Goal: Task Accomplishment & Management: Complete application form

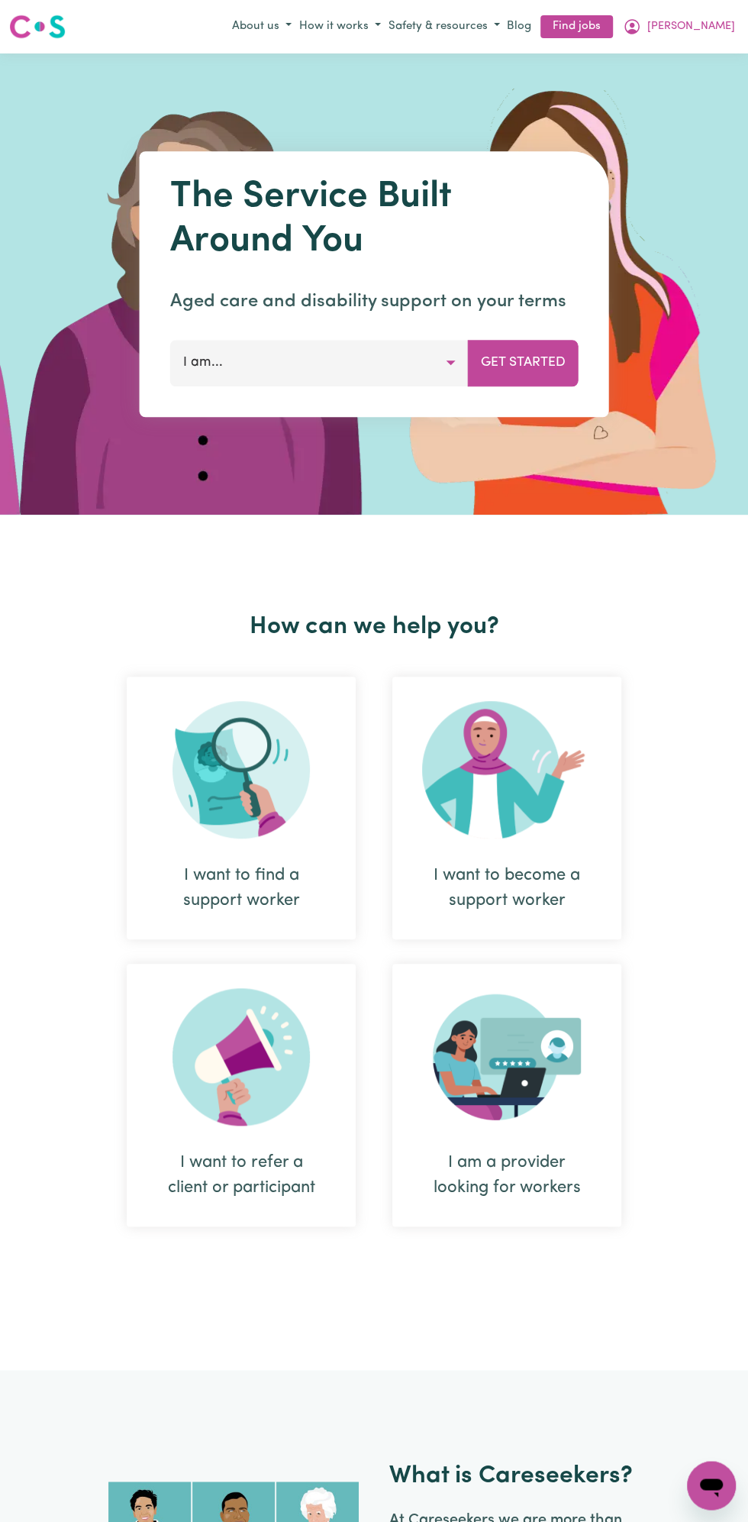
click at [709, 30] on span "[PERSON_NAME]" at bounding box center [691, 26] width 88 height 17
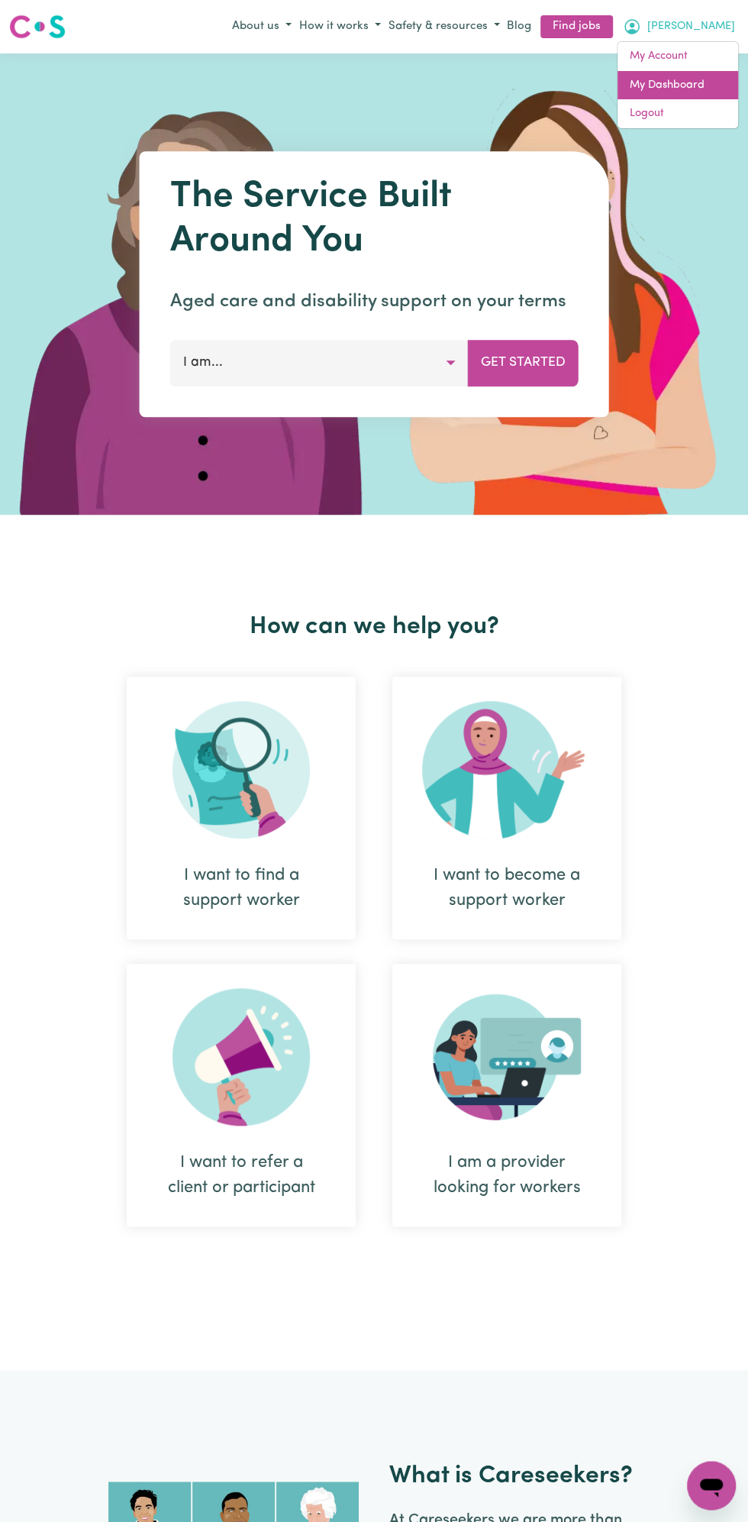
click at [674, 84] on link "My Dashboard" at bounding box center [678, 85] width 121 height 29
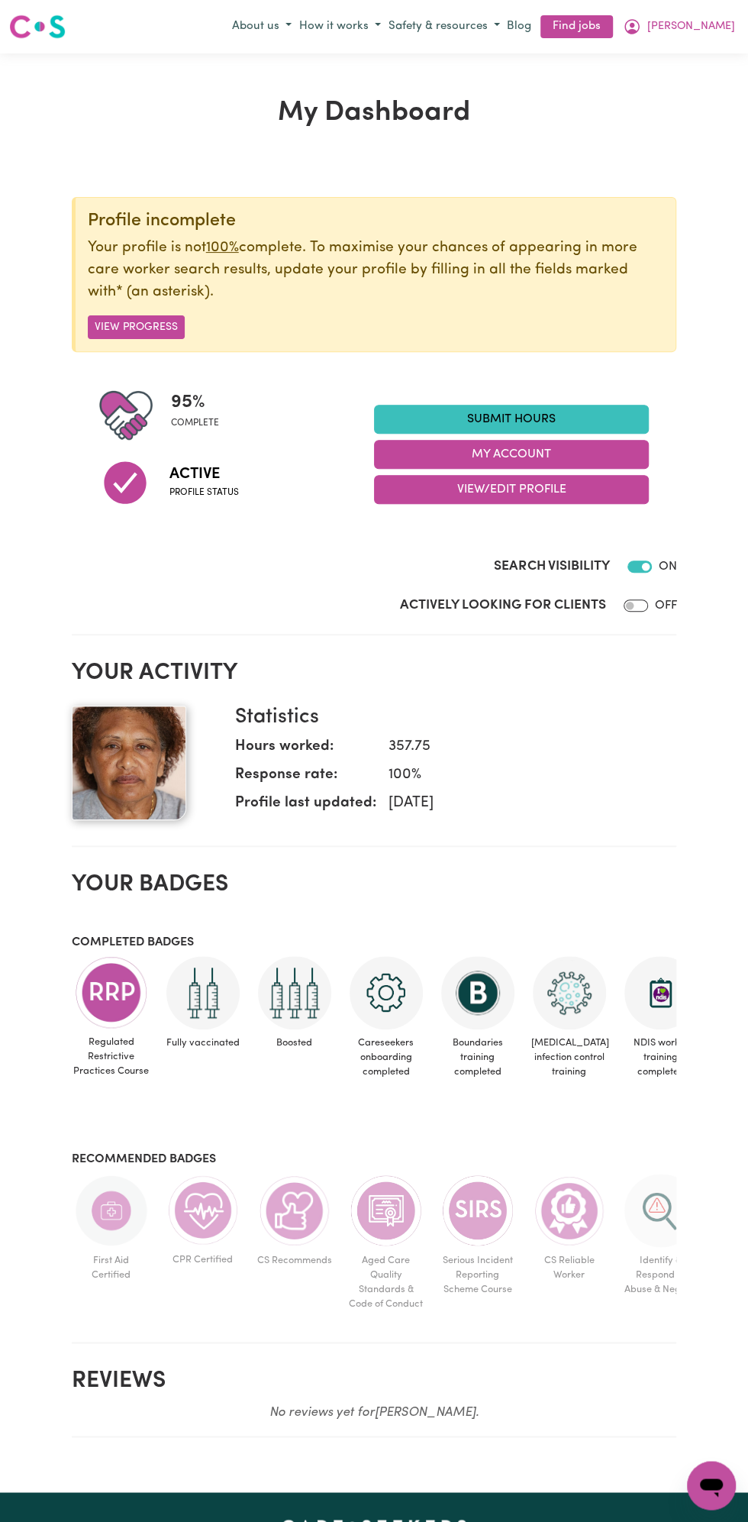
click at [511, 406] on link "Submit Hours" at bounding box center [511, 419] width 275 height 29
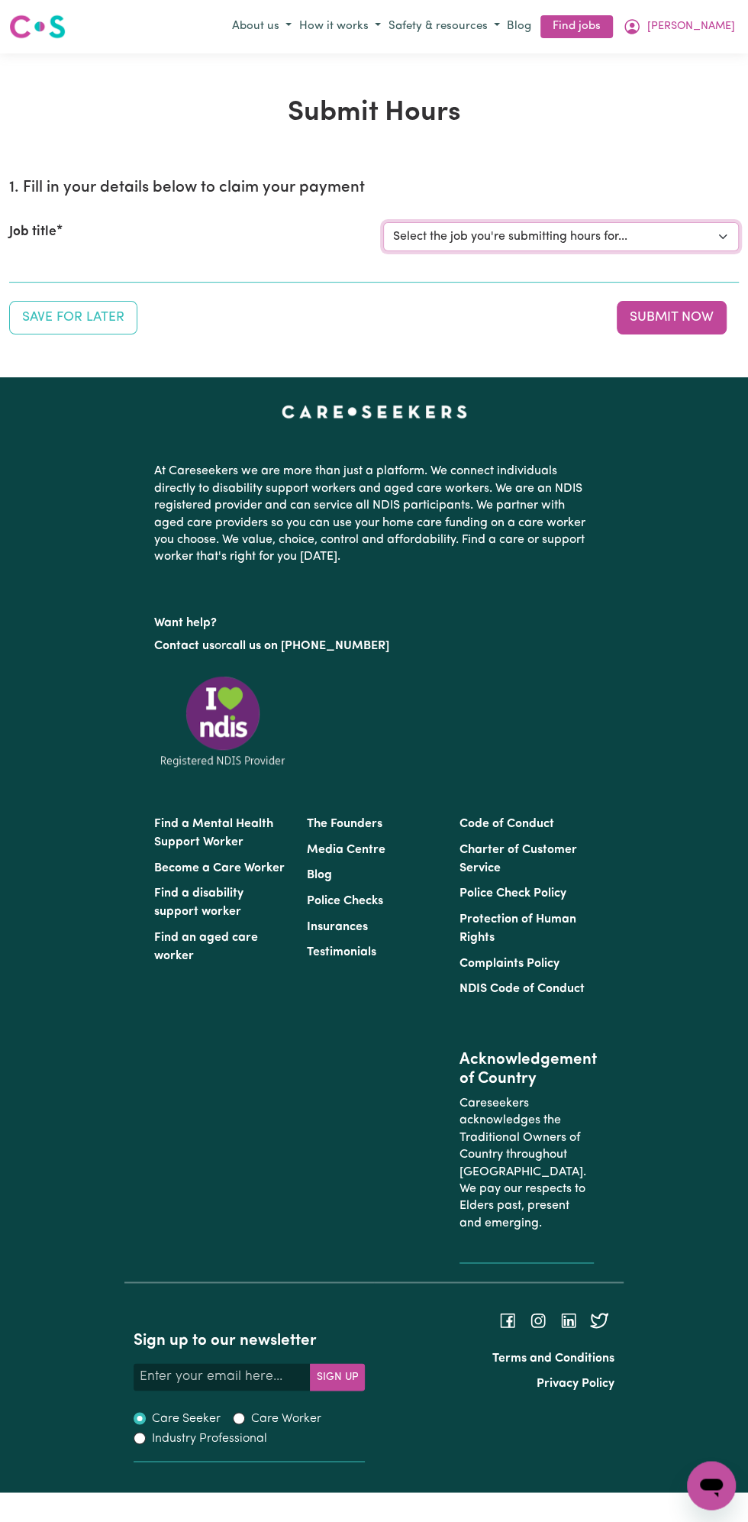
click at [542, 228] on select "Select the job you're submitting hours for... [Vartouhie ([PERSON_NAME]) [PERSO…" at bounding box center [561, 236] width 356 height 29
select select "13810"
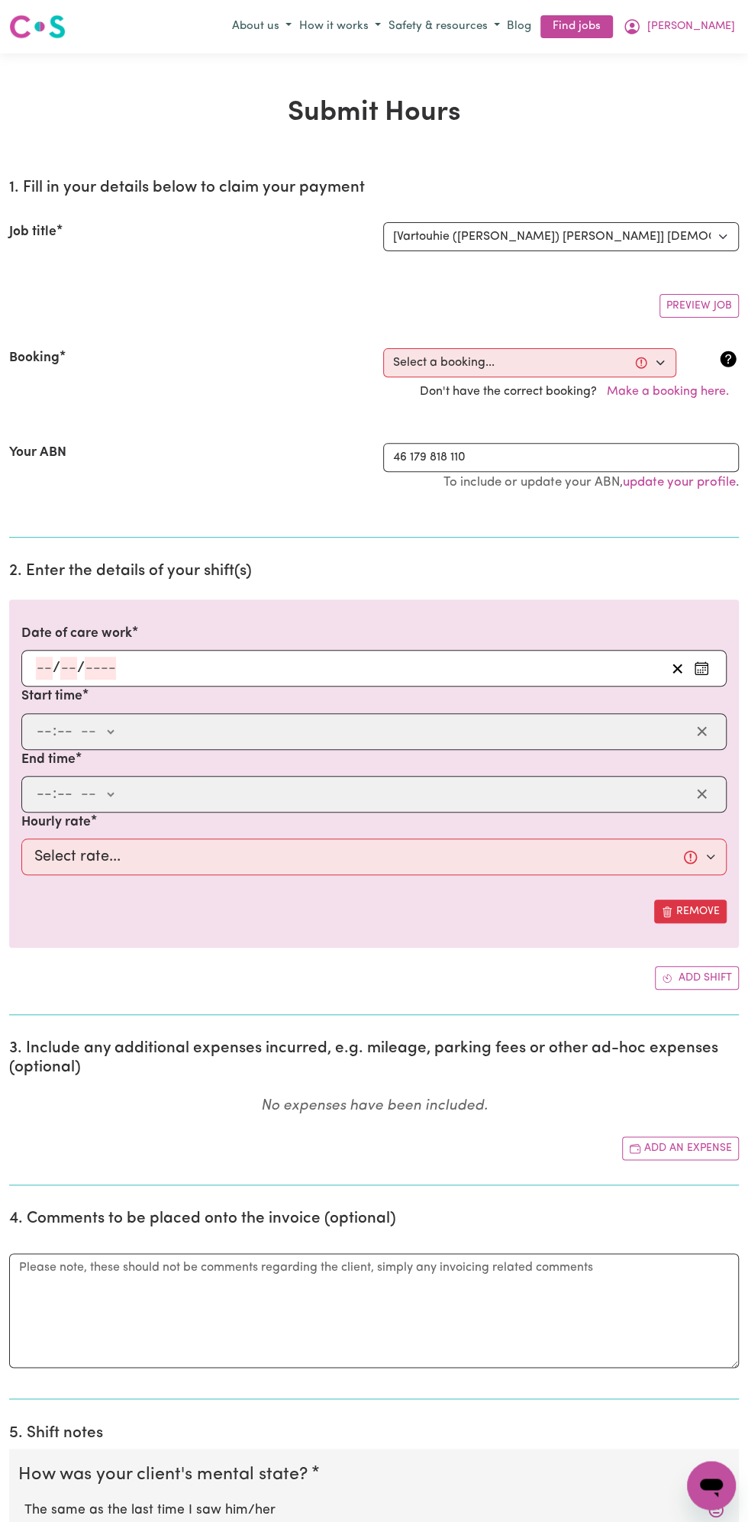
click at [67, 669] on input "number" at bounding box center [68, 668] width 17 height 23
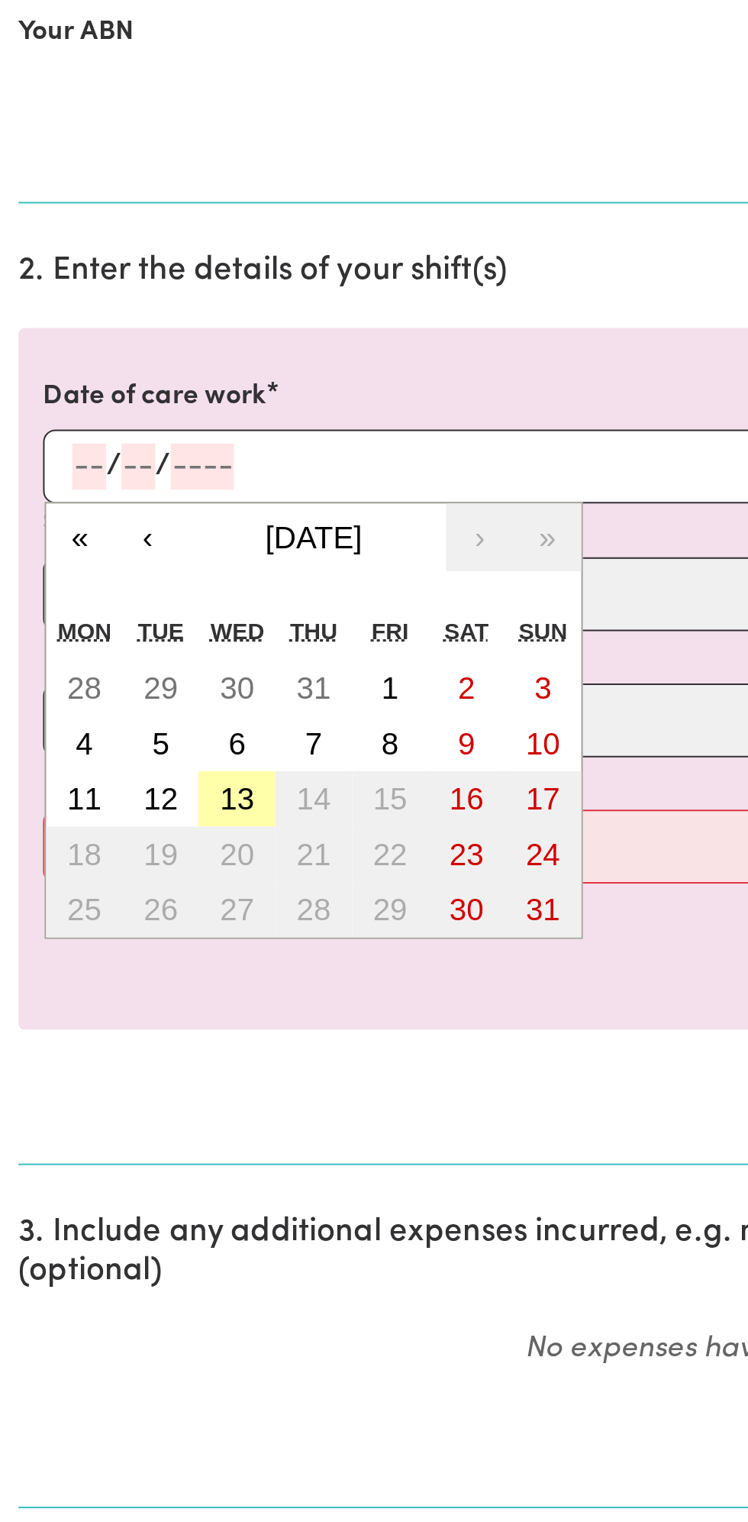
click at [130, 823] on button "13" at bounding box center [117, 832] width 38 height 27
type input "[DATE]"
type input "13"
type input "8"
type input "2025"
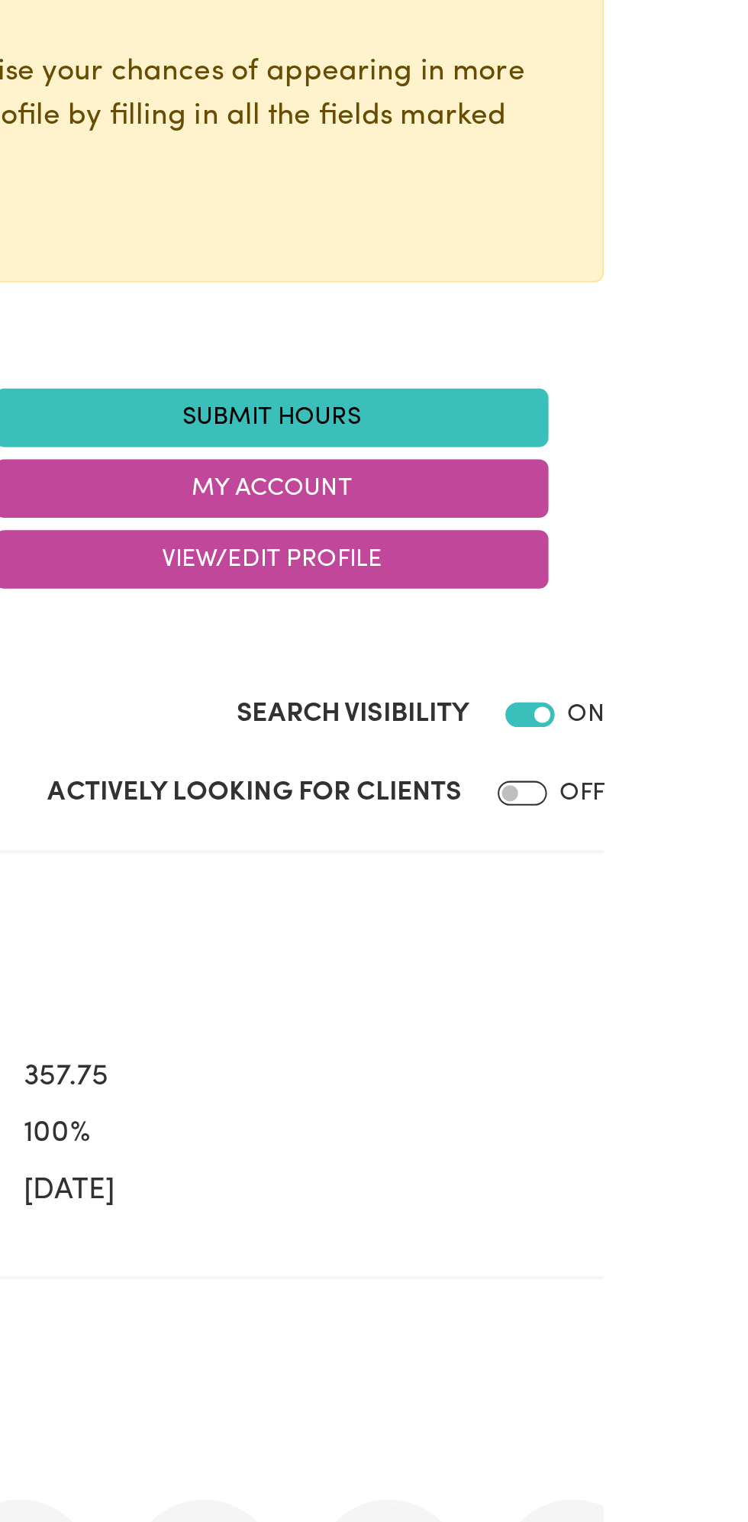
click at [529, 408] on link "Submit Hours" at bounding box center [511, 419] width 275 height 29
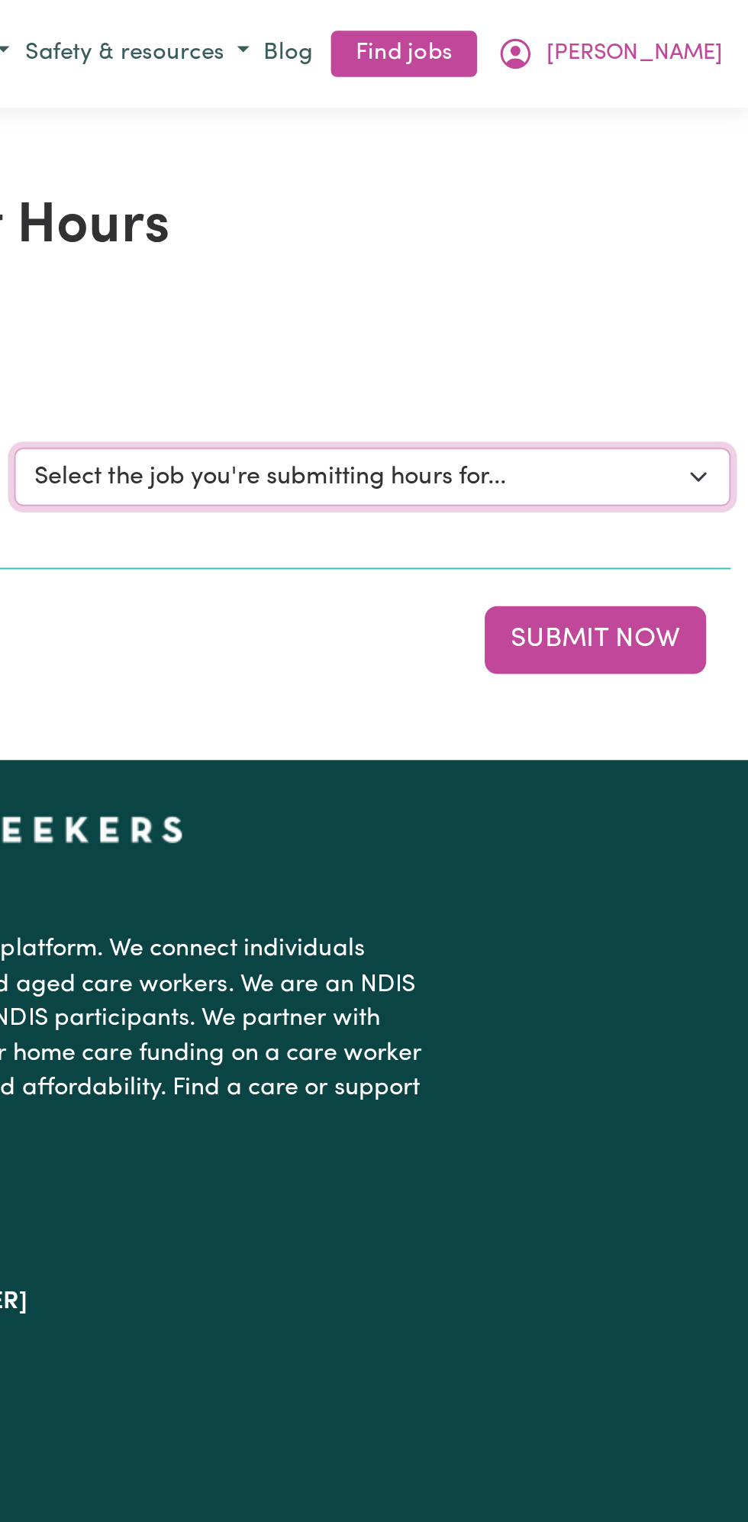
click at [731, 225] on select "Select the job you're submitting hours for... [Vartouhie ([PERSON_NAME]) [PERSO…" at bounding box center [561, 236] width 356 height 29
select select "13810"
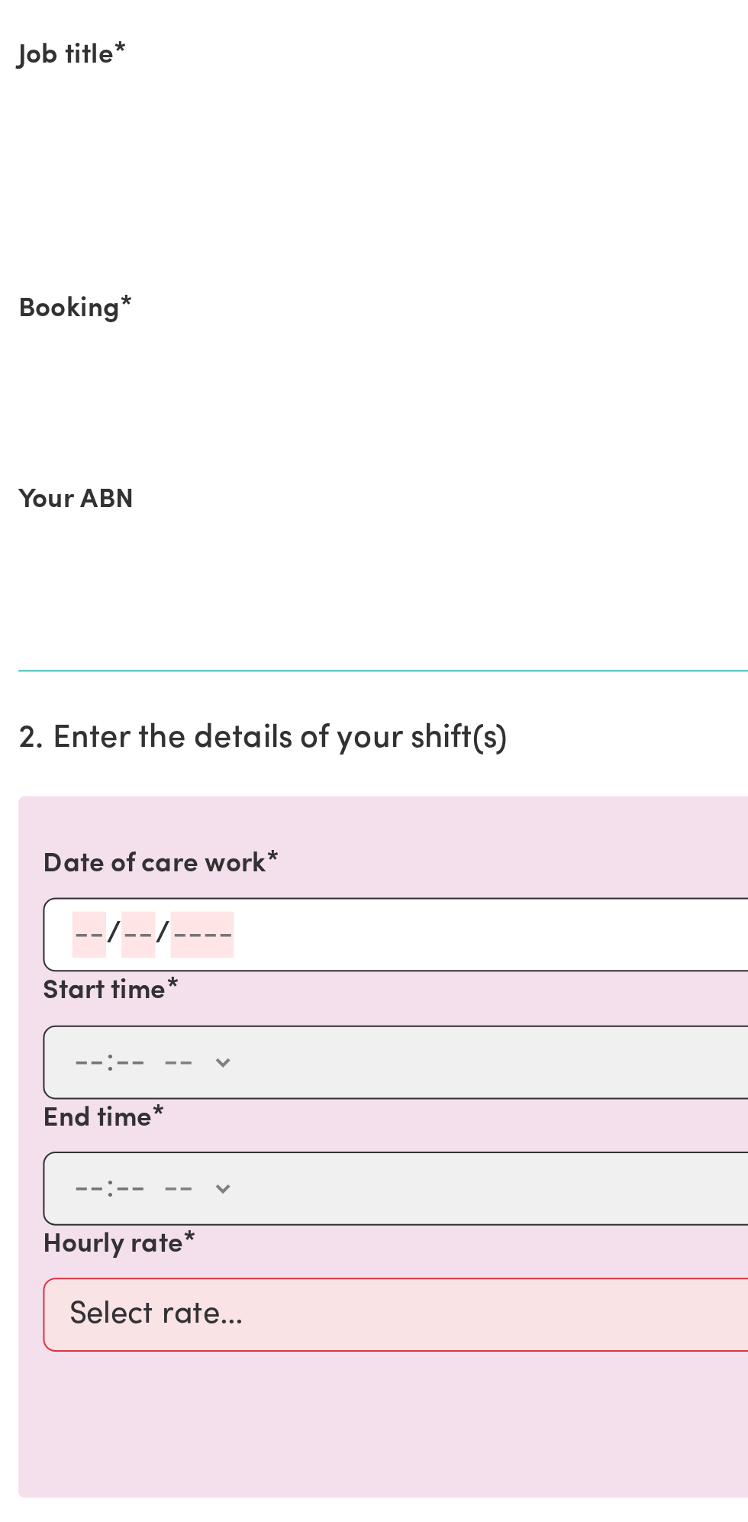
click at [41, 663] on input "number" at bounding box center [44, 668] width 17 height 23
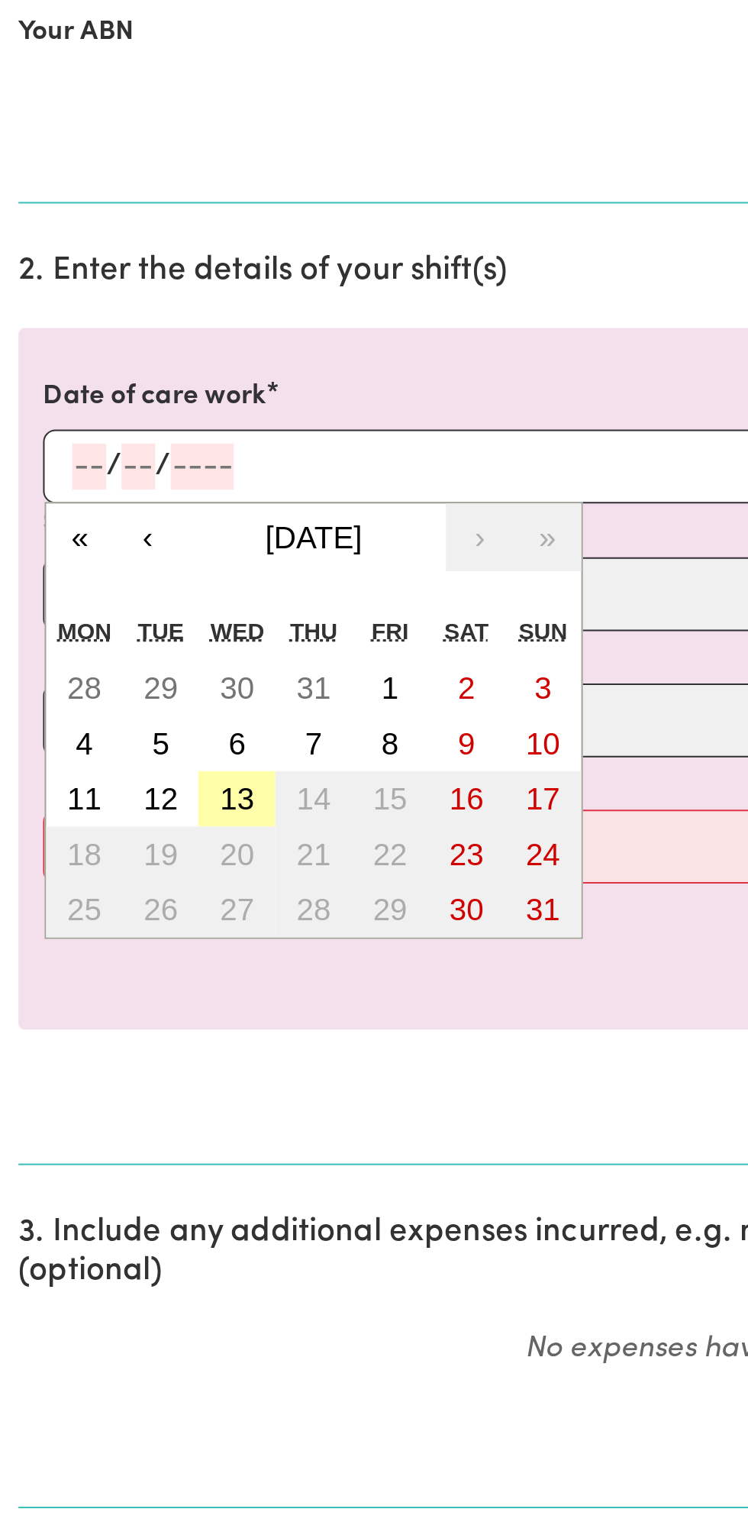
click at [128, 831] on button "13" at bounding box center [117, 832] width 38 height 27
type input "[DATE]"
type input "13"
type input "8"
type input "2025"
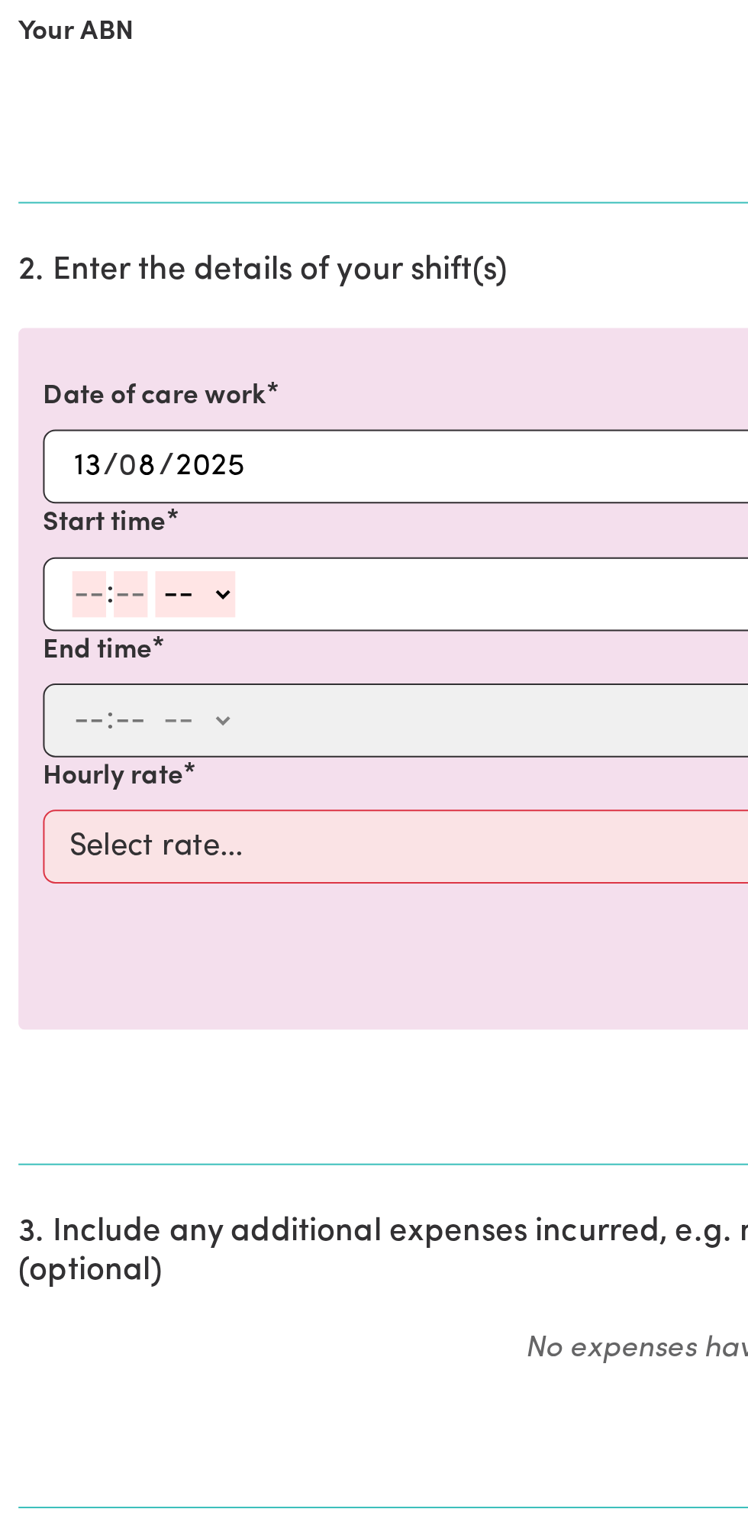
click at [40, 723] on input "number" at bounding box center [44, 731] width 17 height 23
type input "12"
type input "0"
click at [115, 727] on select "-- am pm" at bounding box center [99, 731] width 40 height 23
select select "pm"
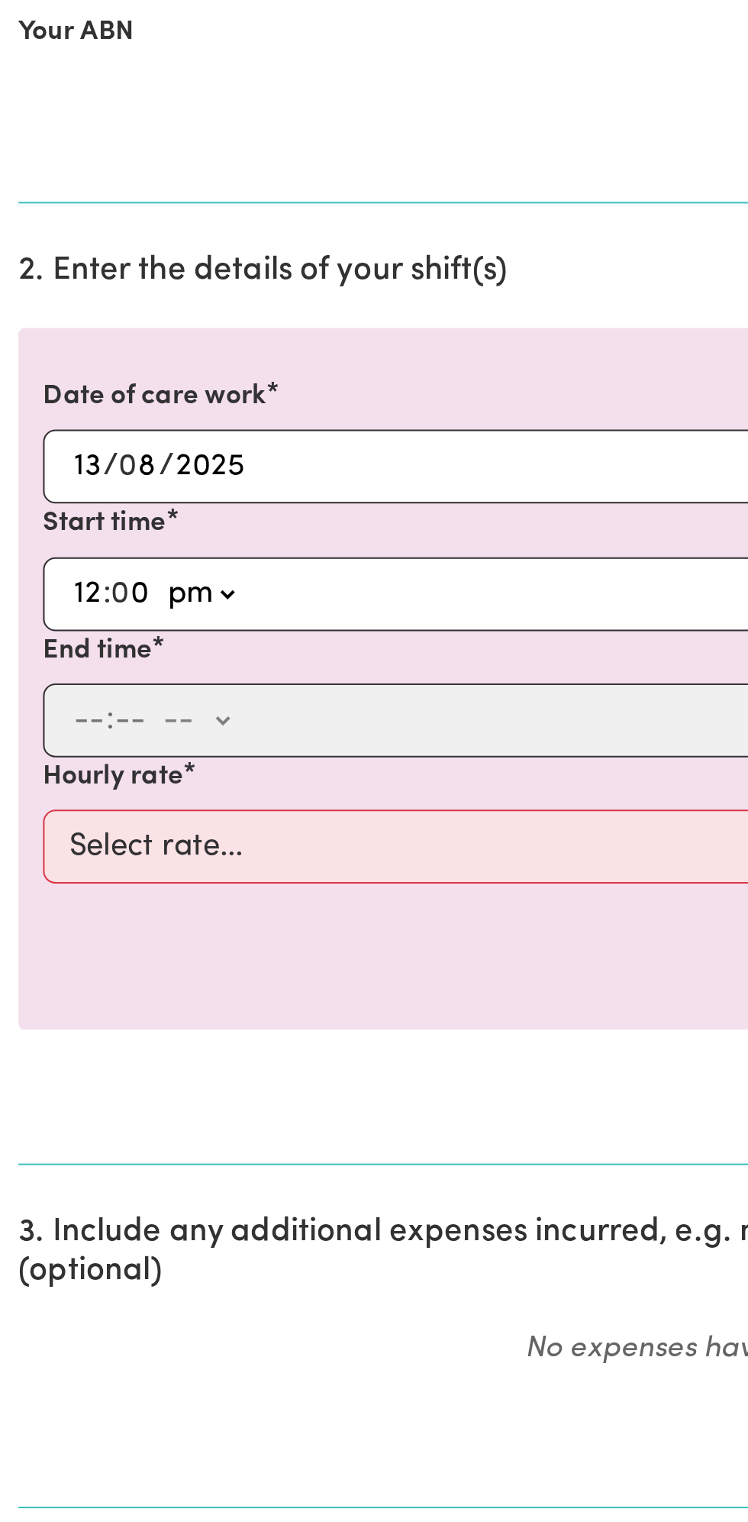
type input "12:00"
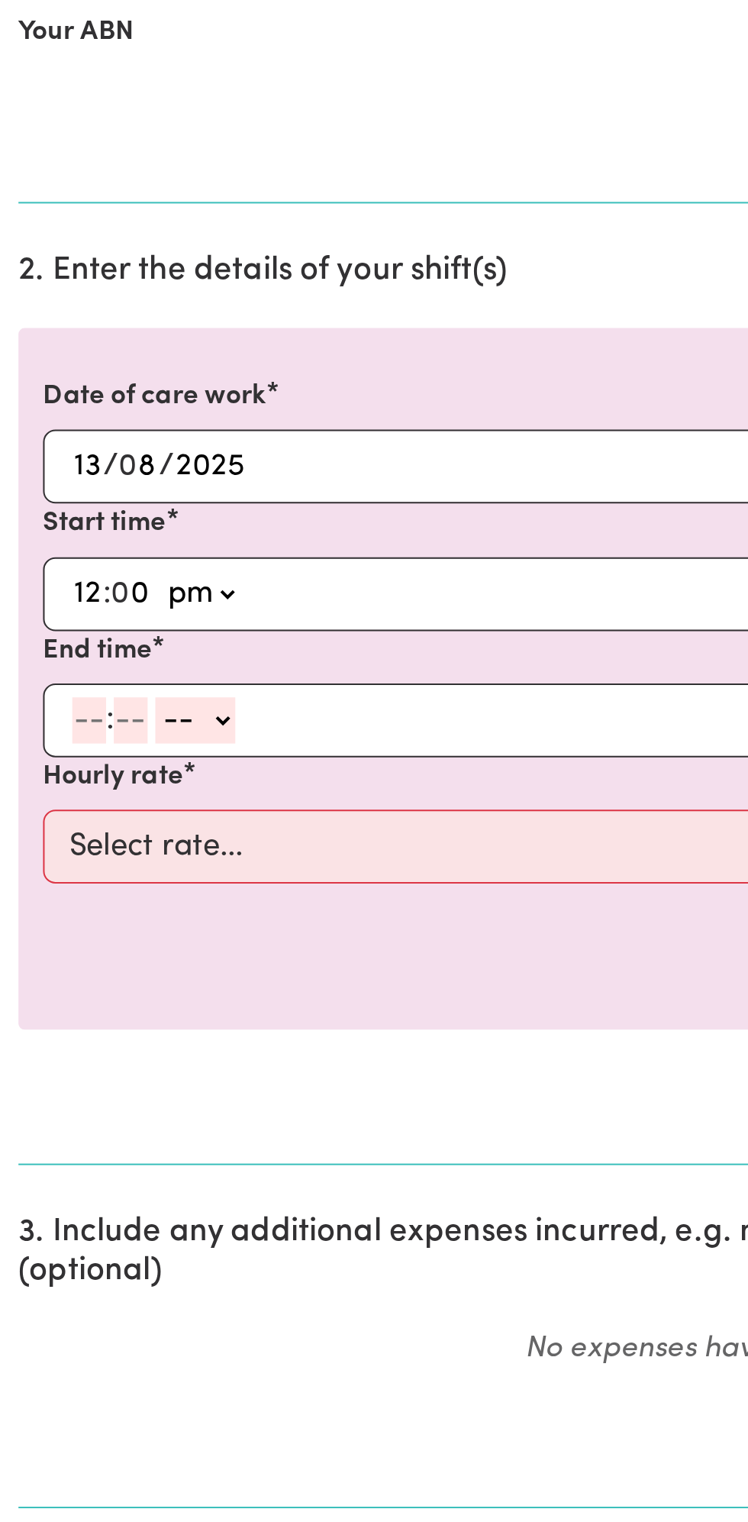
click at [40, 783] on input "number" at bounding box center [44, 794] width 17 height 23
type input "1"
click at [59, 786] on input "number" at bounding box center [58, 794] width 17 height 23
type input "0"
click at [124, 788] on div "1 : 0 0 -- am pm" at bounding box center [362, 794] width 656 height 23
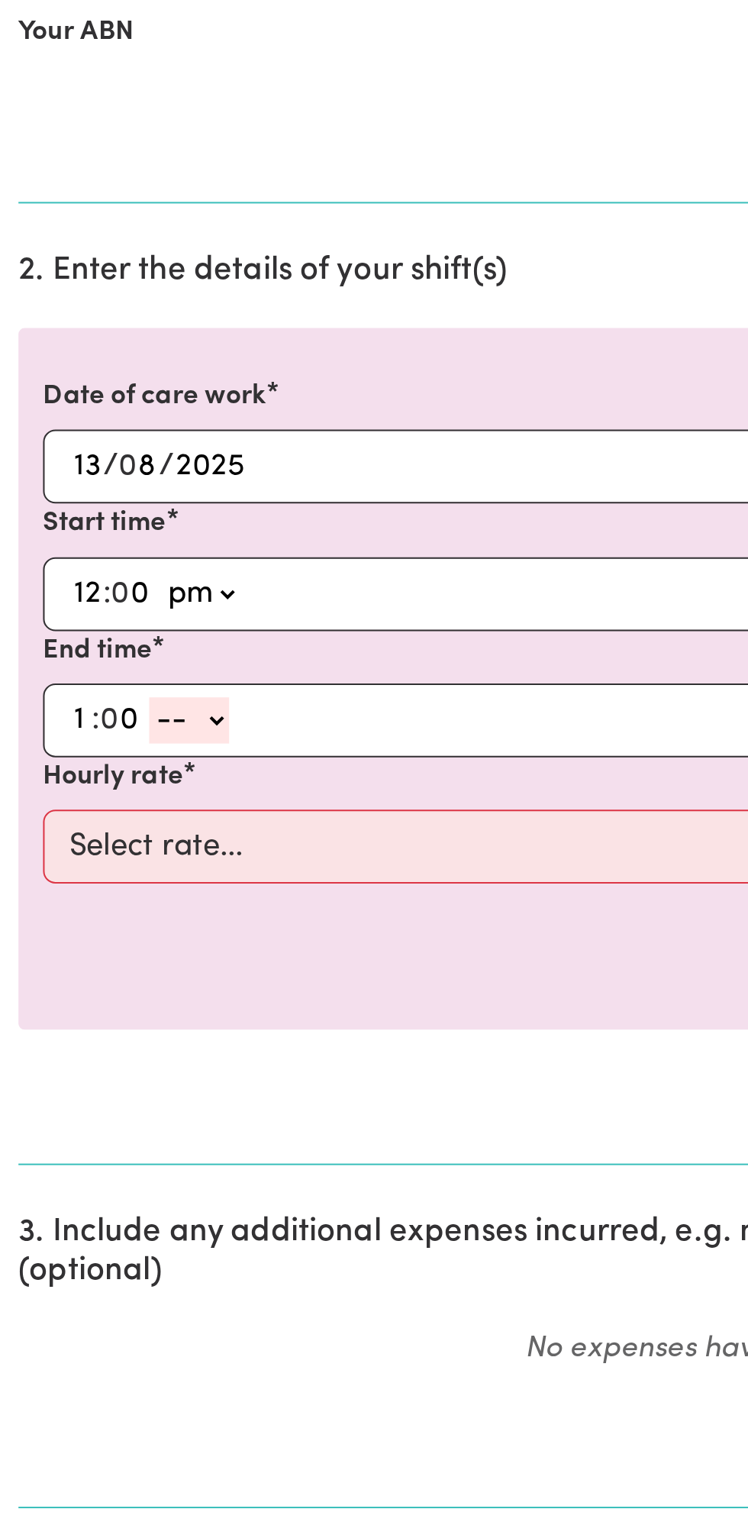
click at [102, 783] on select "-- am pm" at bounding box center [94, 794] width 40 height 23
select select "pm"
type input "13:00"
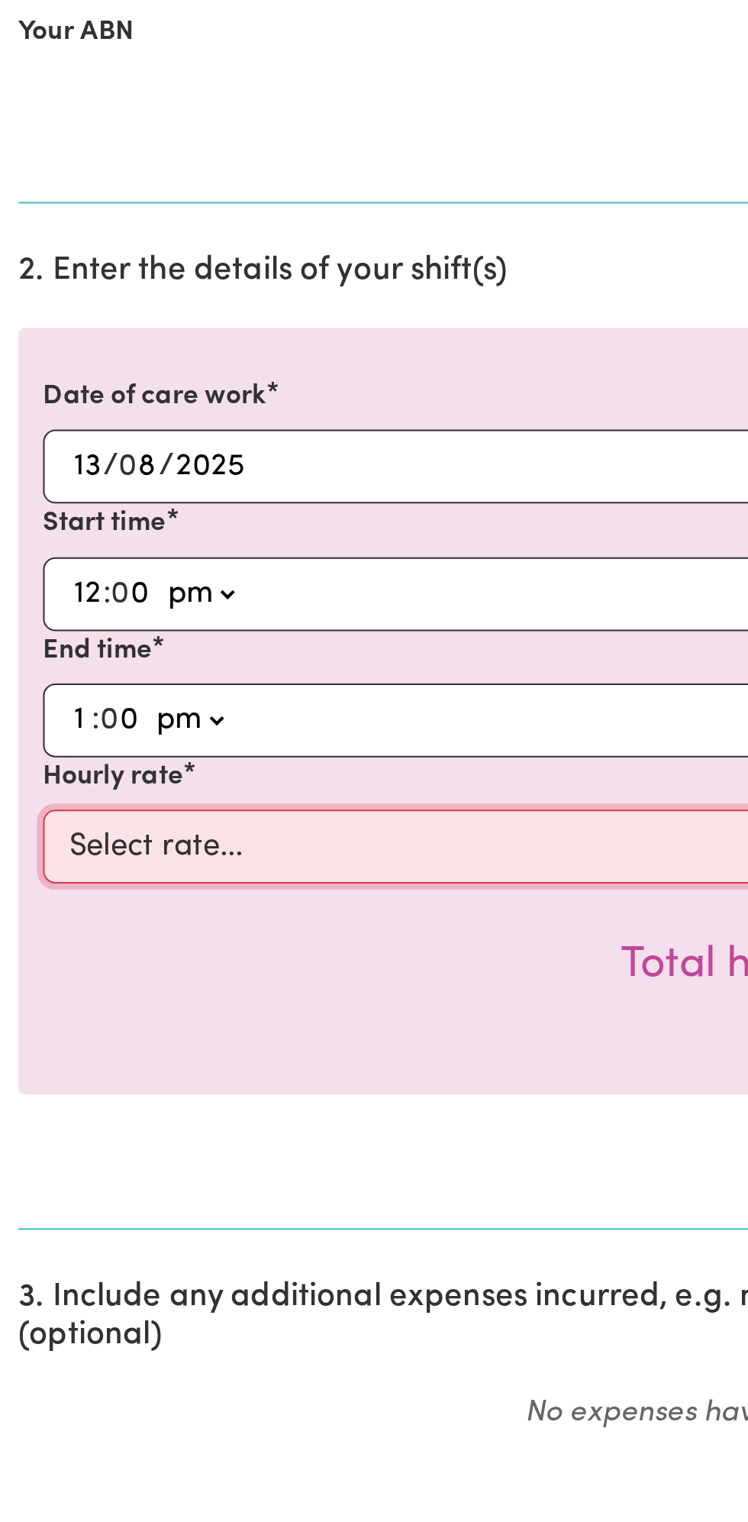
click at [163, 848] on select "Select rate... $49.00 (Weekday) $60.00 ([DATE])" at bounding box center [373, 856] width 705 height 37
select select "49-Weekday"
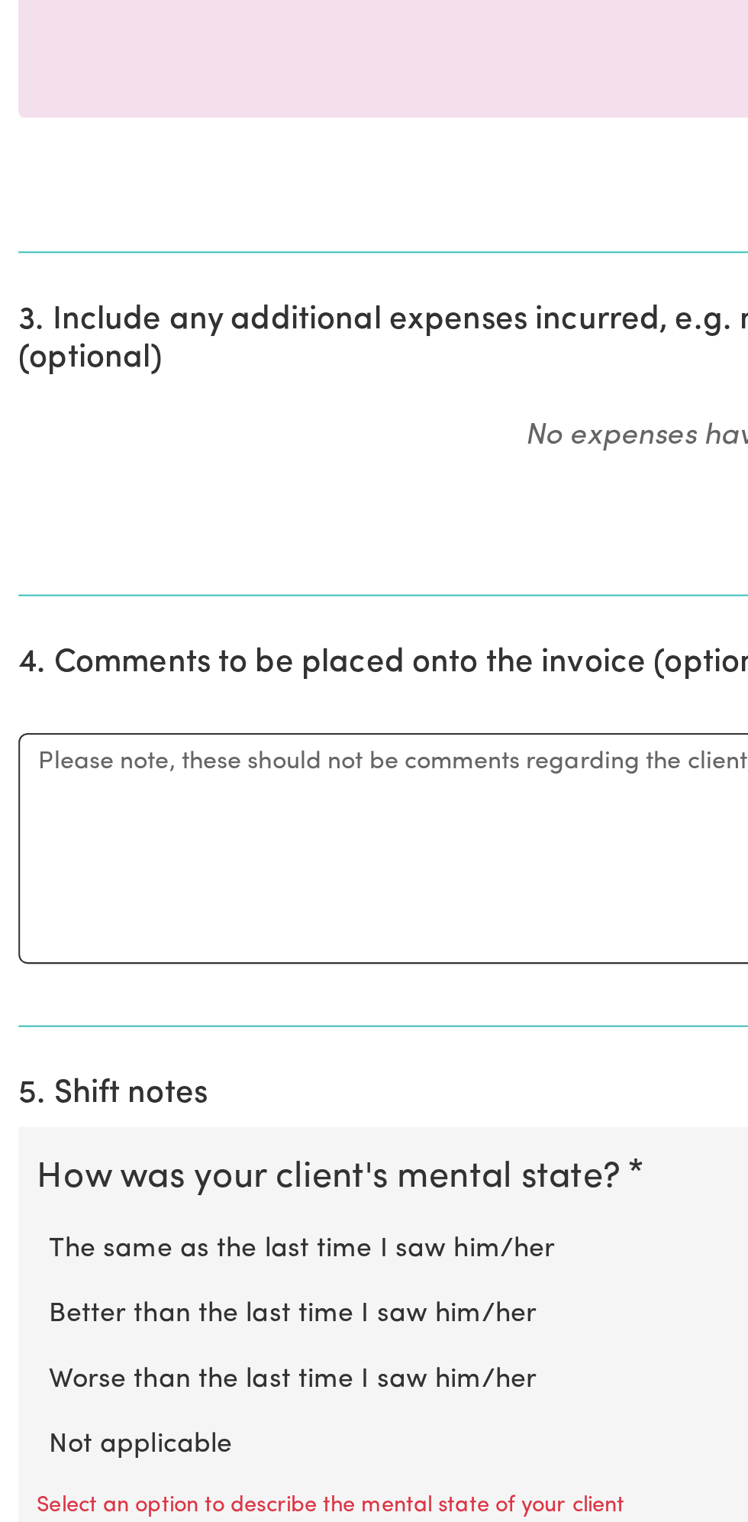
scroll to position [157, 0]
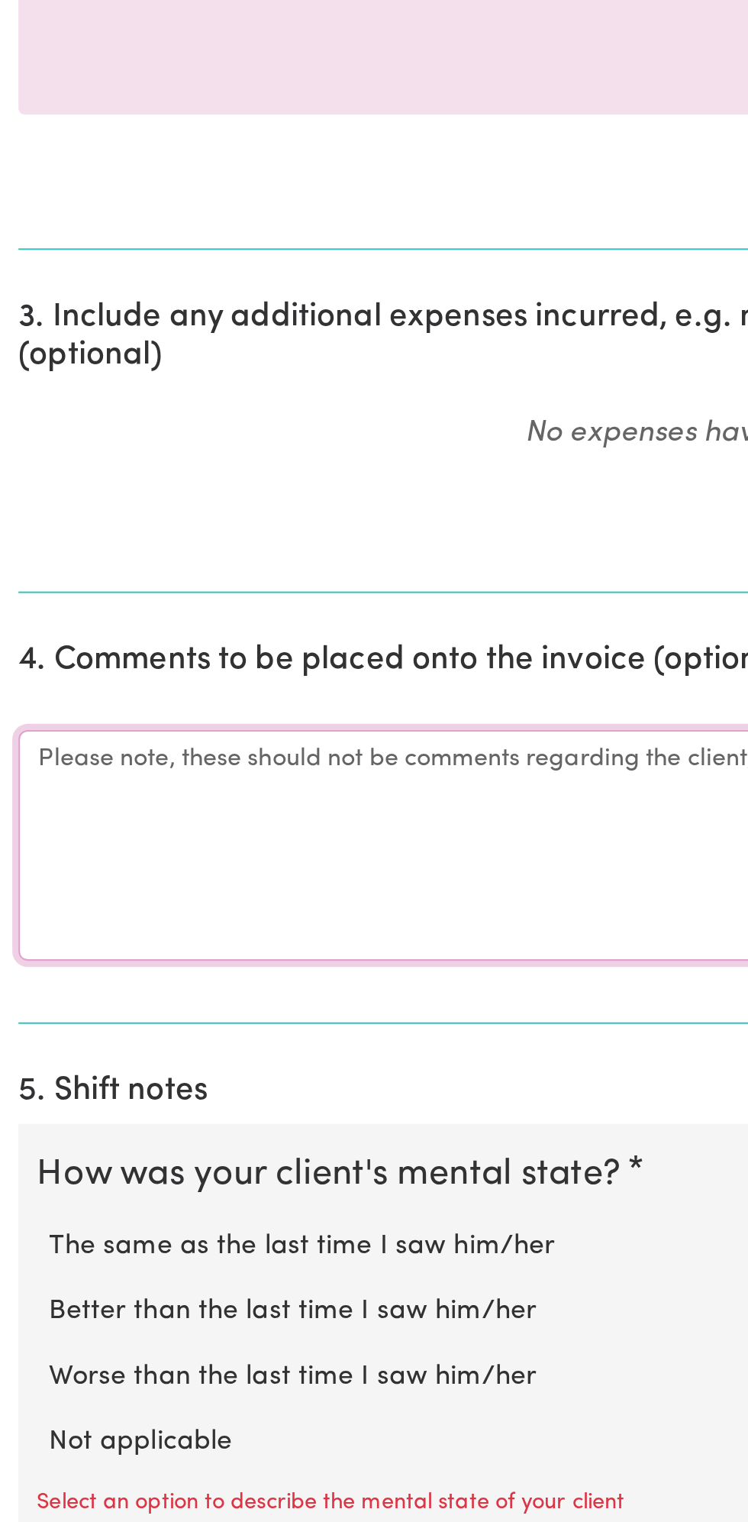
click at [81, 1142] on textarea "Comments" at bounding box center [374, 1185] width 730 height 115
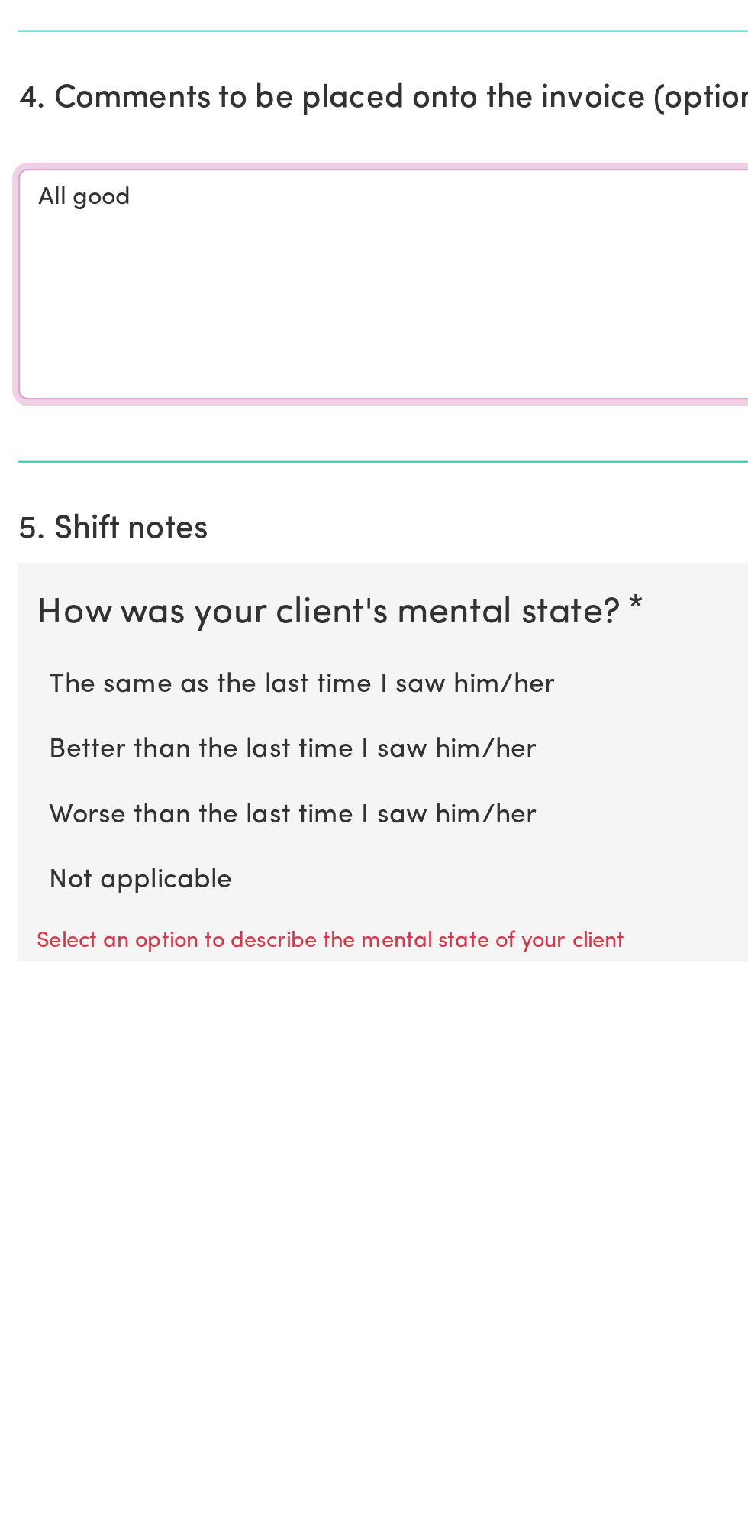
type textarea "All good"
click at [100, 1472] on label "Not applicable" at bounding box center [373, 1482] width 699 height 20
click at [24, 1471] on input "Not applicable" at bounding box center [24, 1471] width 1 height 1
radio input "true"
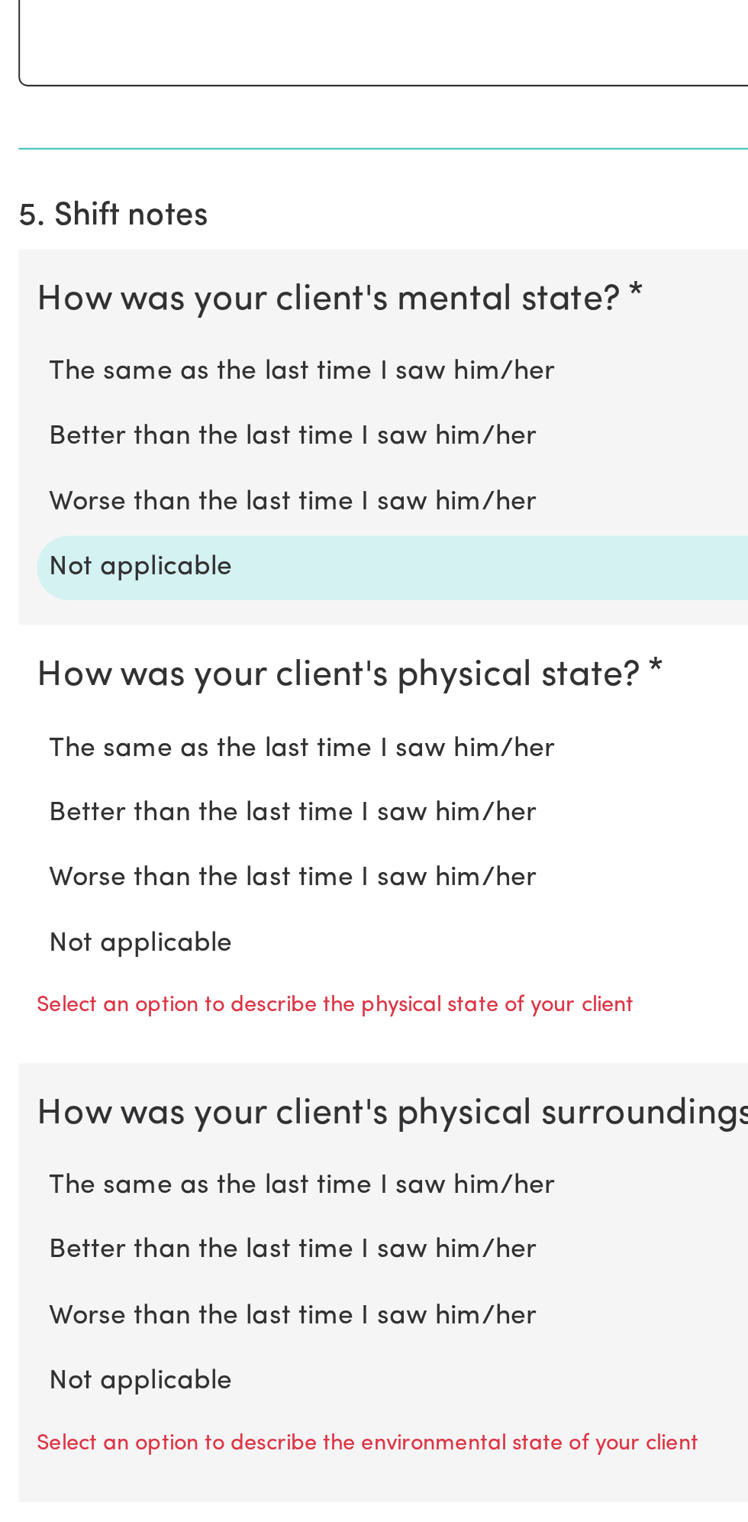
scroll to position [590, 0]
click at [95, 1225] on label "Not applicable" at bounding box center [373, 1235] width 699 height 20
click at [24, 1225] on input "Not applicable" at bounding box center [24, 1225] width 1 height 1
radio input "true"
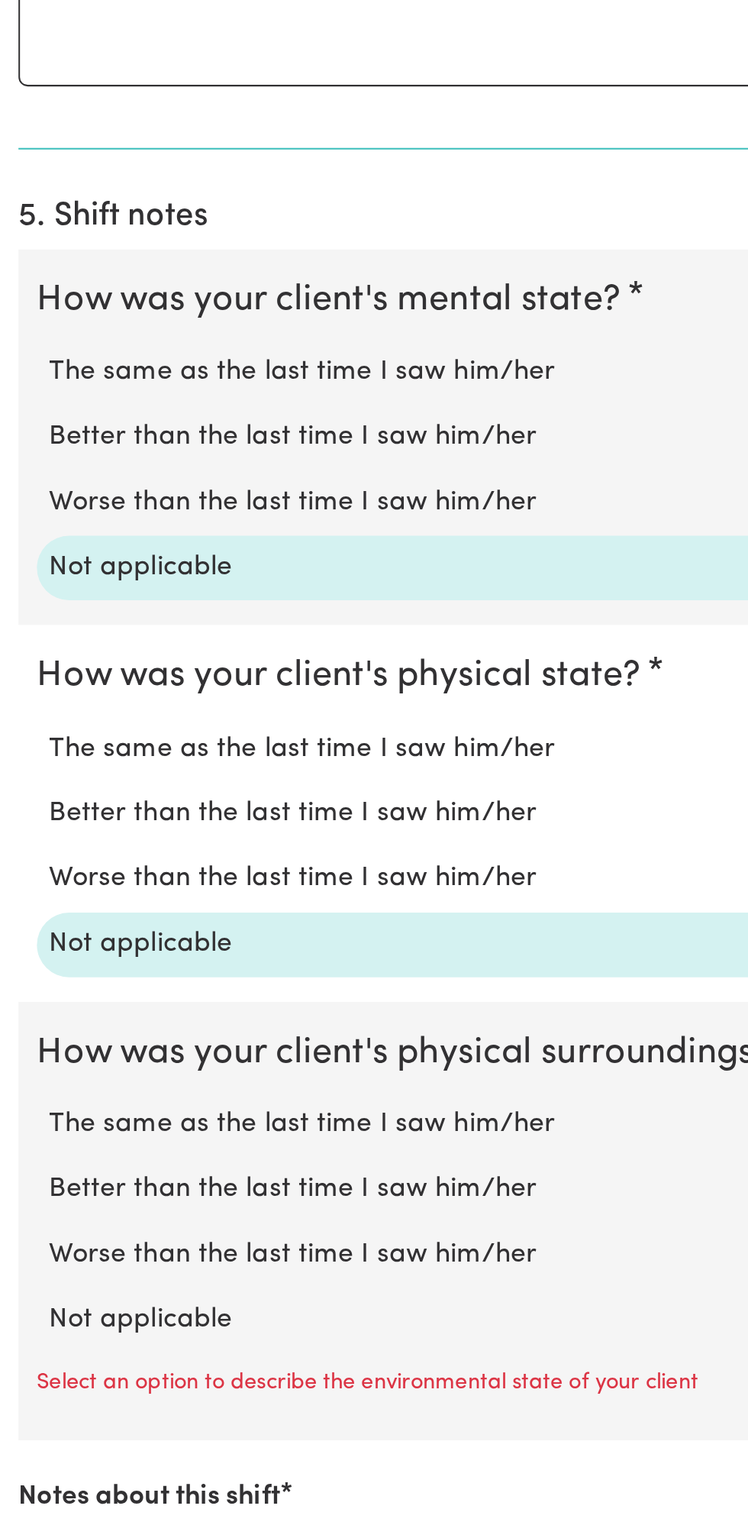
click at [88, 1412] on label "Not applicable" at bounding box center [373, 1422] width 699 height 20
click at [24, 1411] on input "Not applicable" at bounding box center [24, 1411] width 1 height 1
radio input "true"
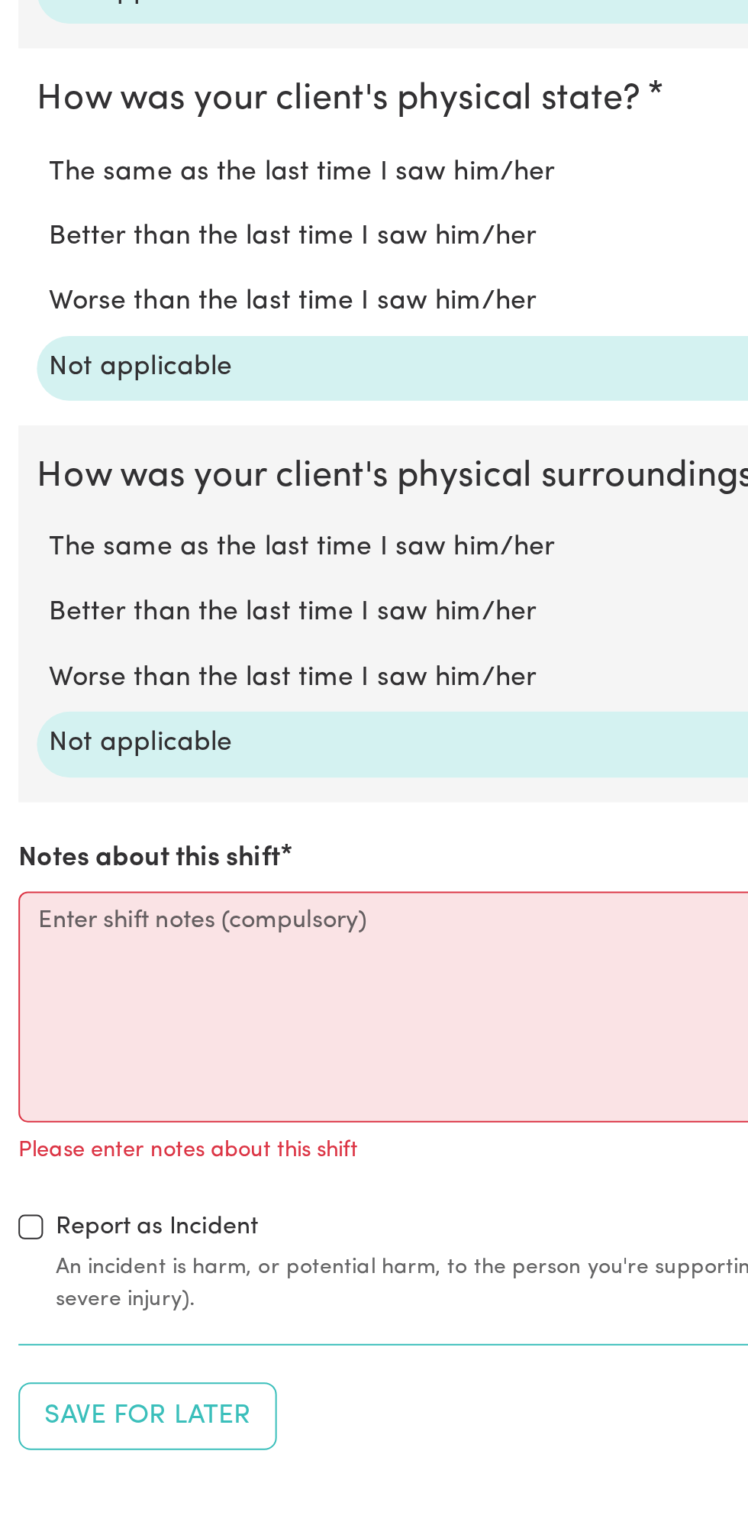
scroll to position [881, 0]
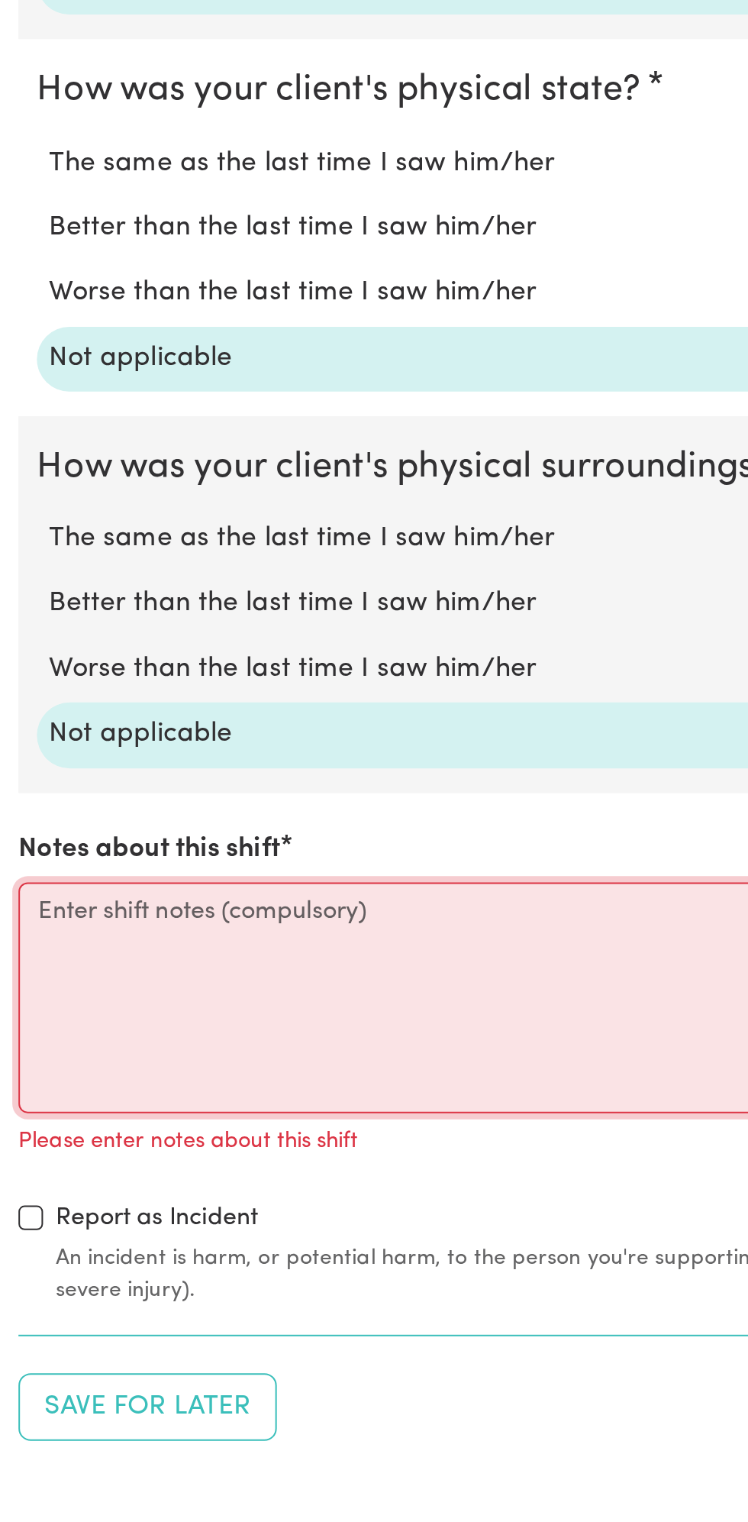
click at [170, 1231] on textarea "Notes about this shift" at bounding box center [374, 1261] width 730 height 115
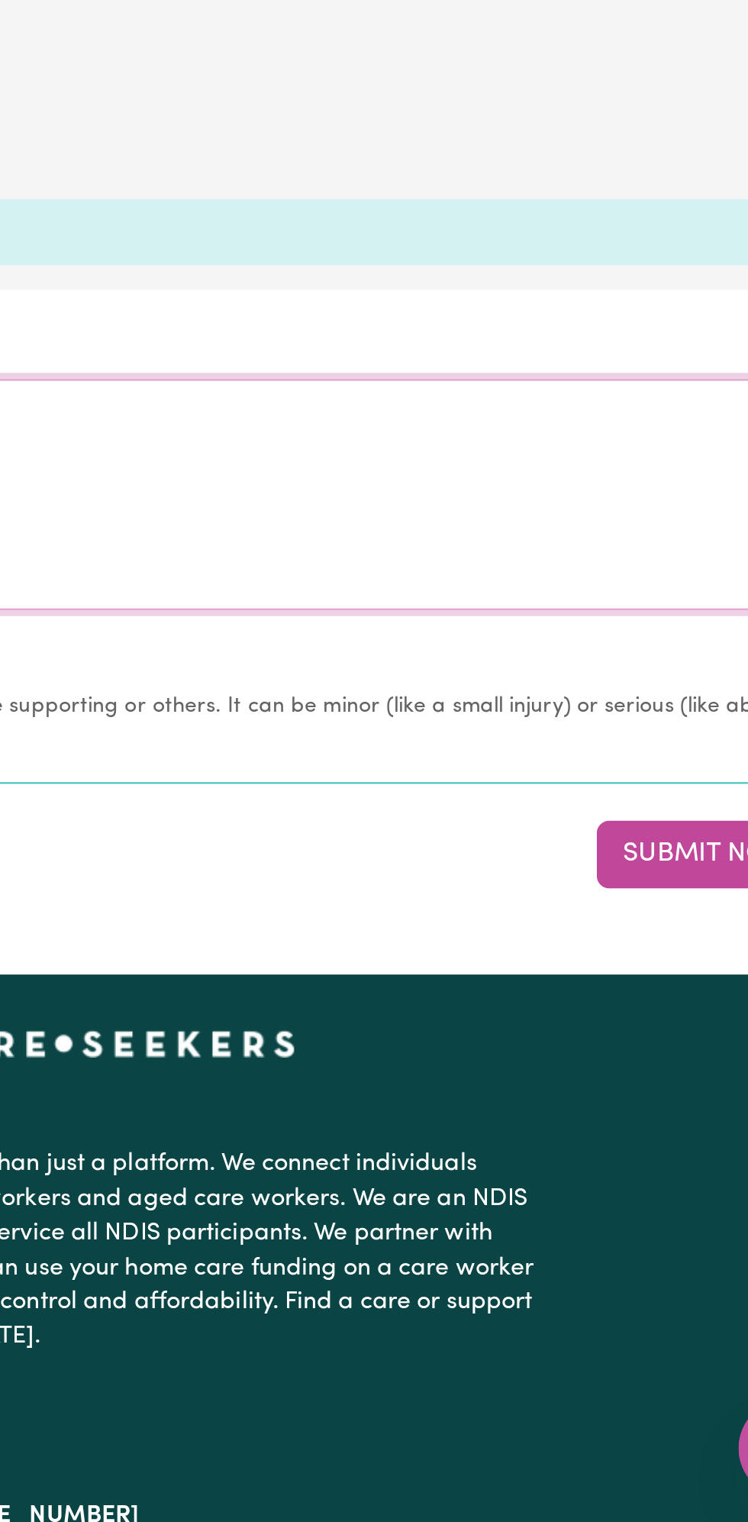
scroll to position [1131, 0]
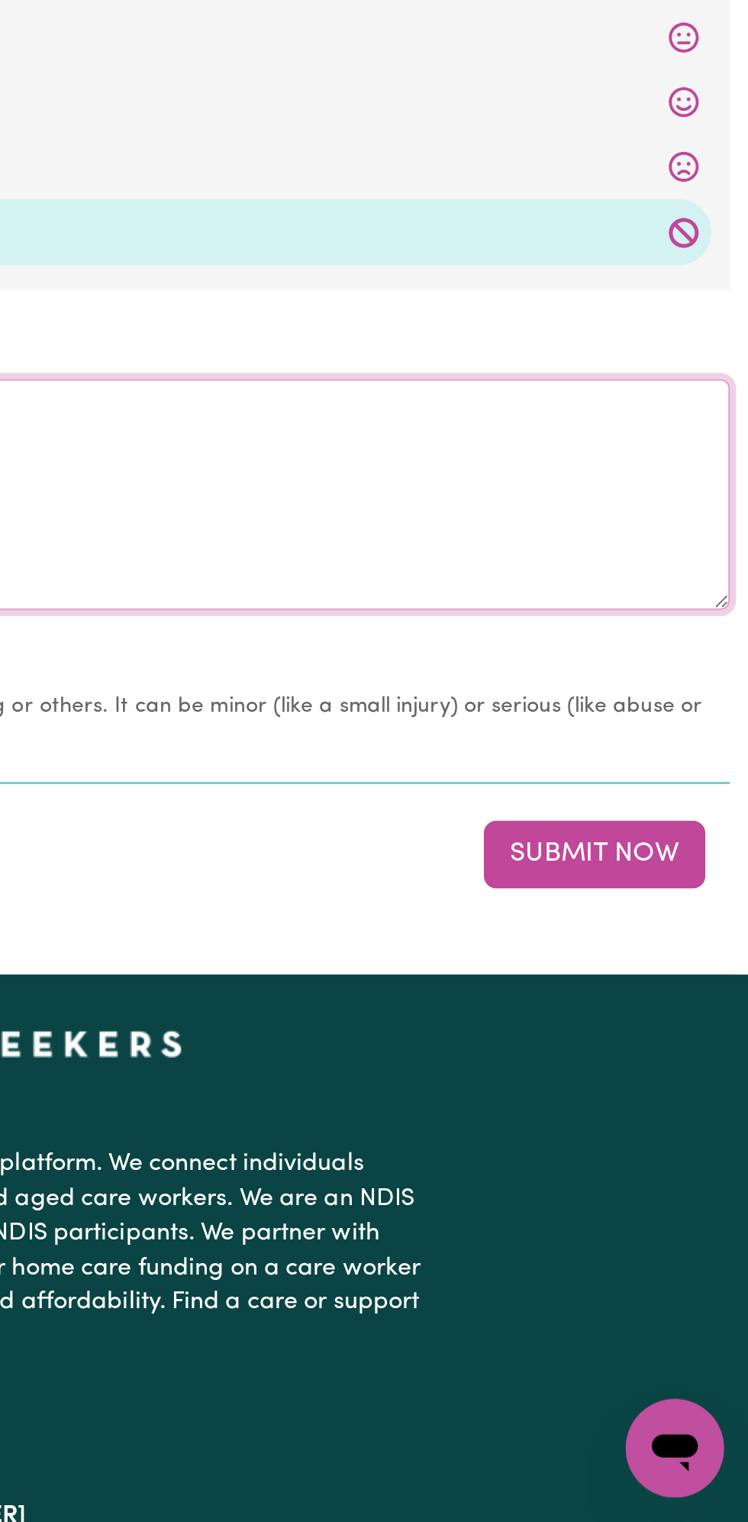
type textarea "All good no change"
click at [677, 1180] on button "Submit Now" at bounding box center [672, 1190] width 110 height 34
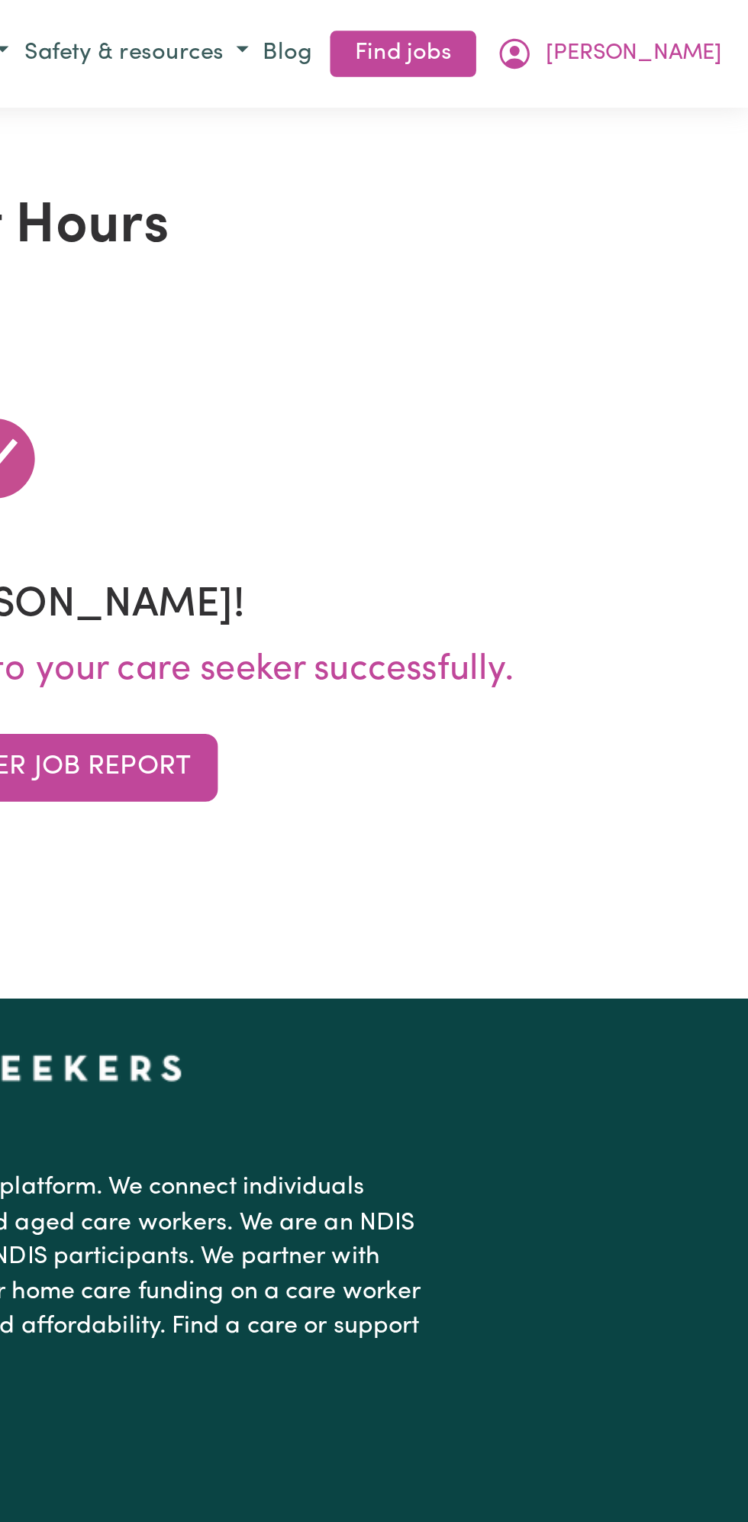
scroll to position [0, 0]
